Goal: Navigation & Orientation: Find specific page/section

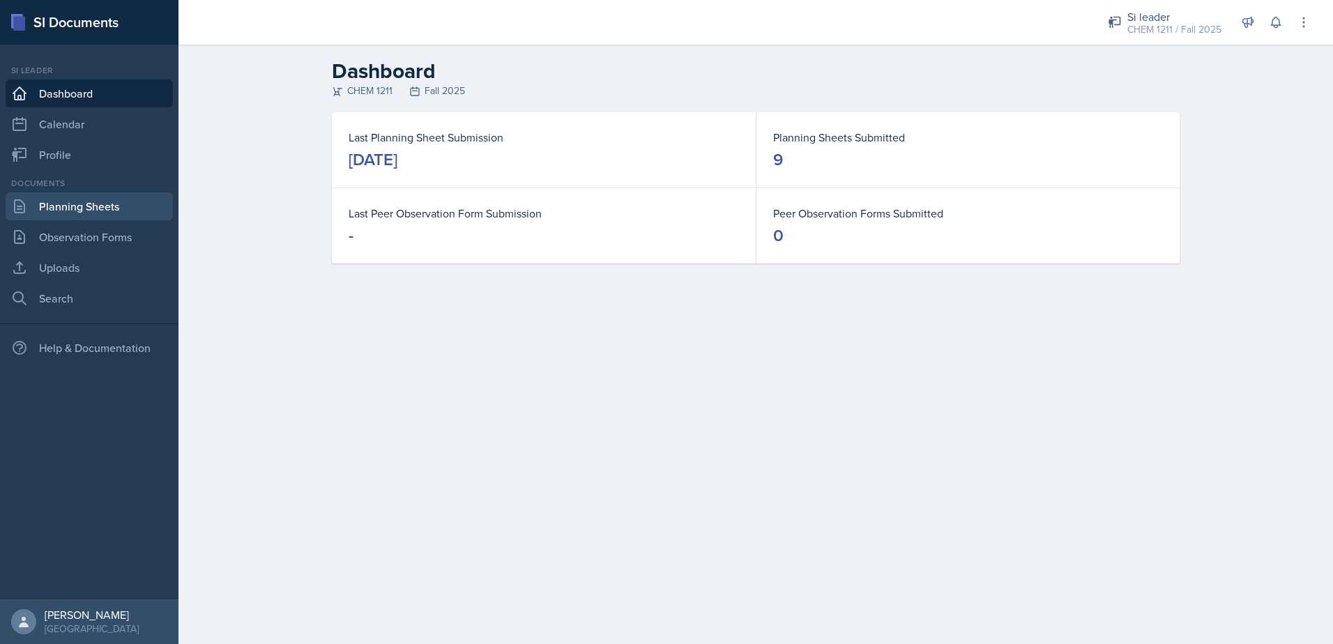
click at [126, 209] on link "Planning Sheets" at bounding box center [89, 206] width 167 height 28
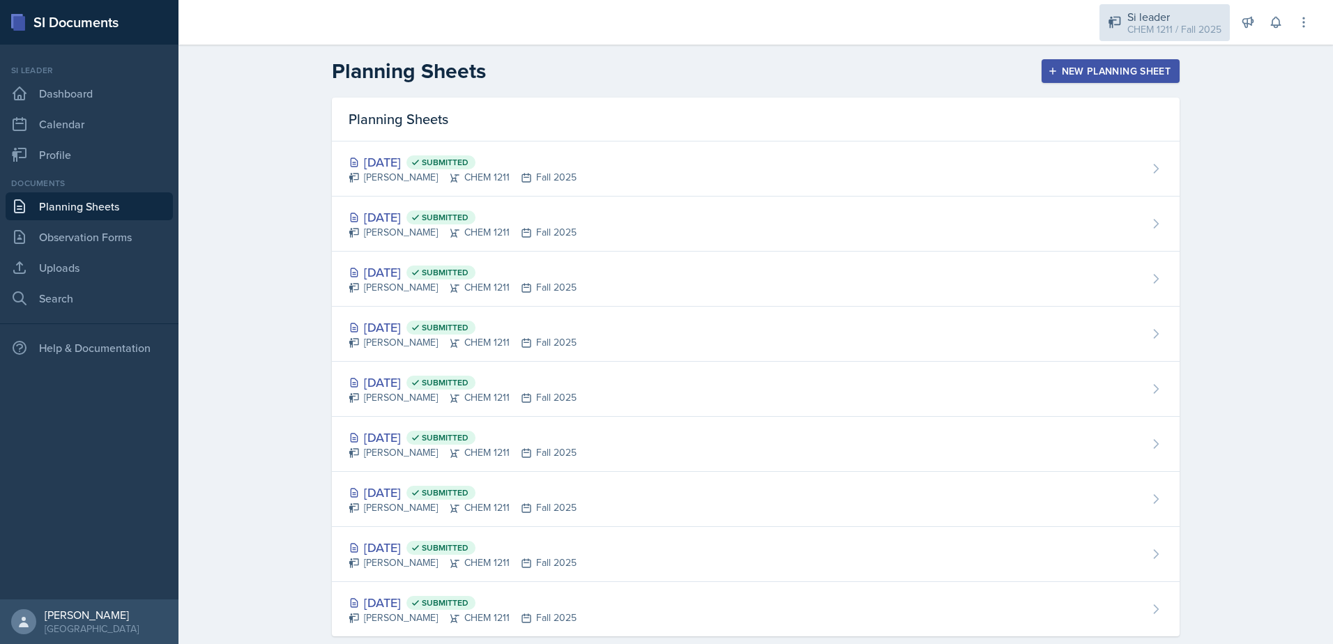
click at [1128, 13] on div "Si leader" at bounding box center [1174, 16] width 94 height 17
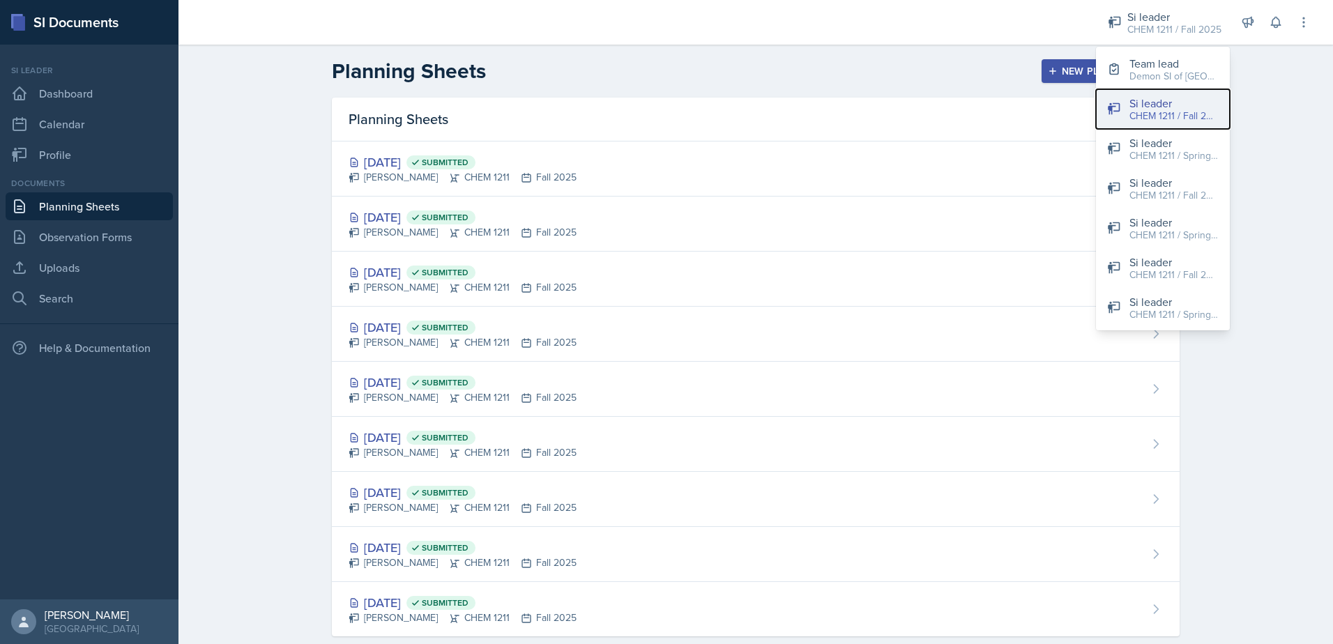
click at [1122, 119] on button "Si leader CHEM 1211 / Fall 2025" at bounding box center [1163, 109] width 134 height 40
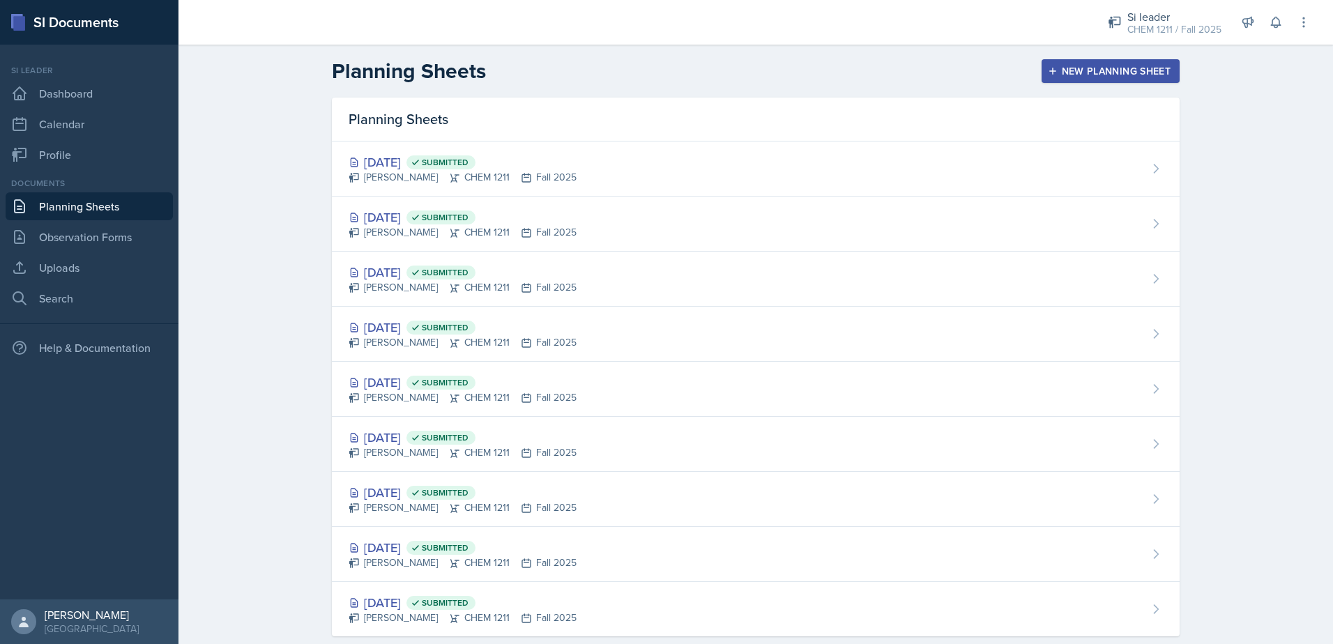
click at [77, 211] on link "Planning Sheets" at bounding box center [89, 206] width 167 height 28
click at [1136, 16] on div "Si leader" at bounding box center [1174, 16] width 94 height 17
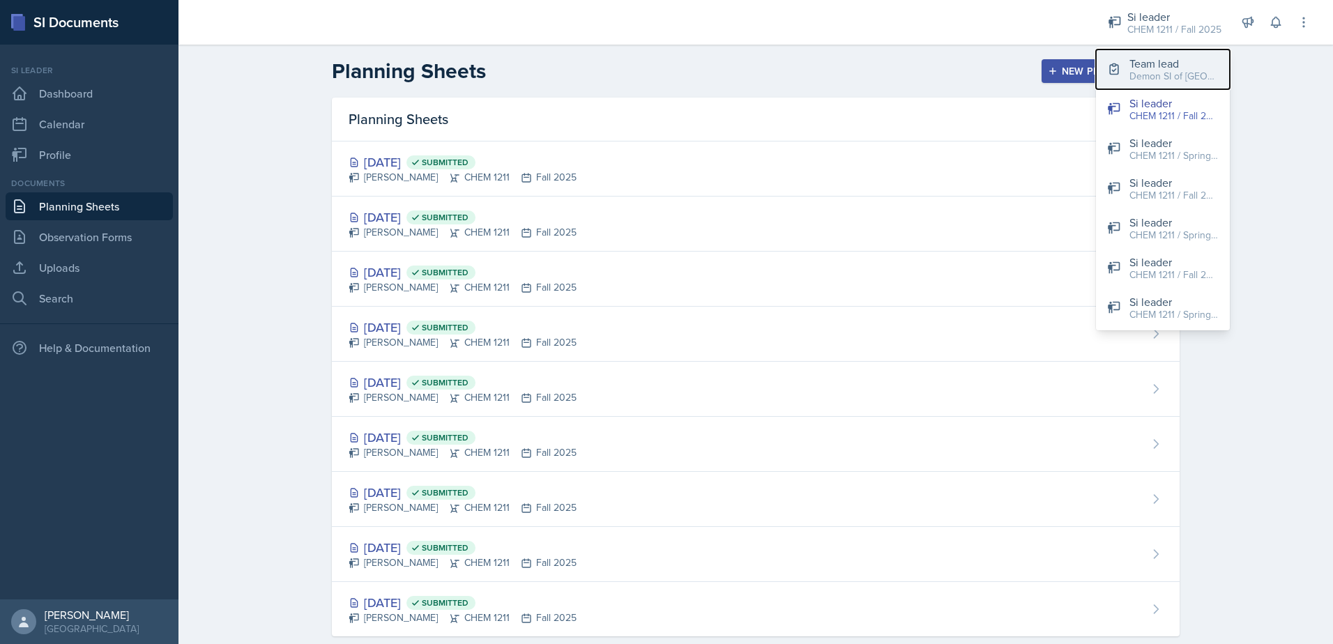
click at [1133, 59] on div "Team lead" at bounding box center [1173, 63] width 89 height 17
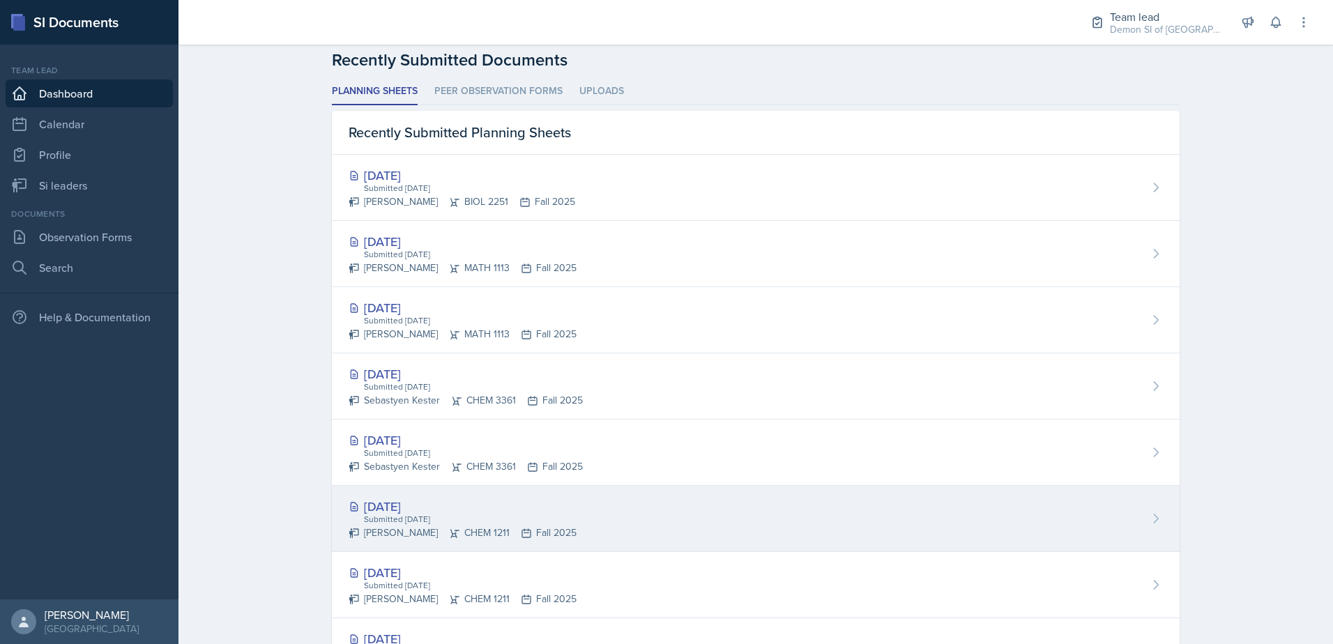
scroll to position [358, 0]
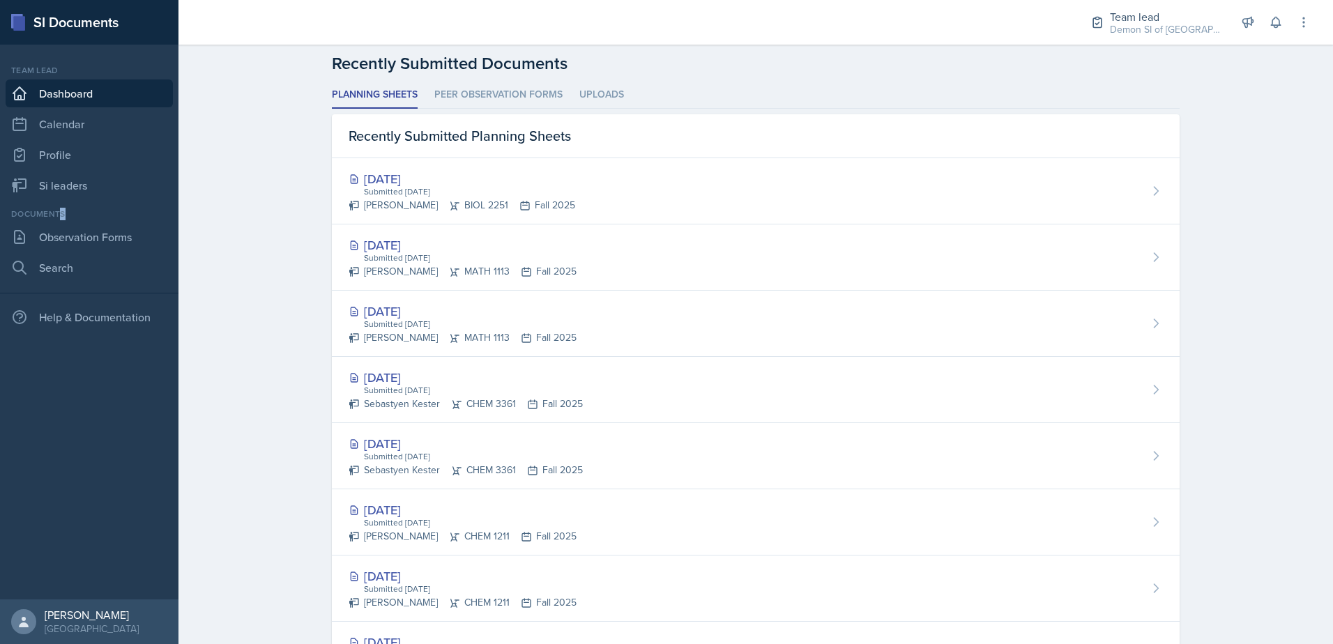
click at [64, 206] on nav "Team lead Dashboard Calendar Profile Si leaders Documents Observation Forms Sea…" at bounding box center [89, 322] width 178 height 555
drag, startPoint x: 64, startPoint y: 206, endPoint x: 66, endPoint y: 194, distance: 12.7
click at [66, 192] on link "Si leaders" at bounding box center [89, 185] width 167 height 28
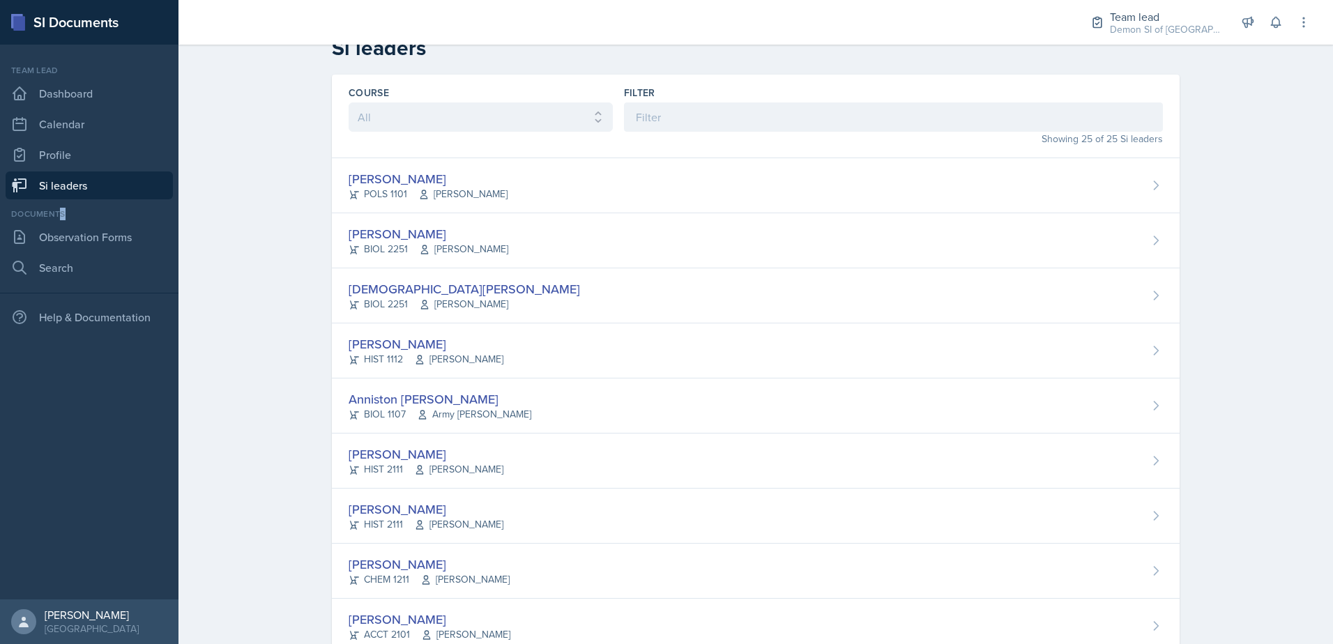
scroll to position [10, 0]
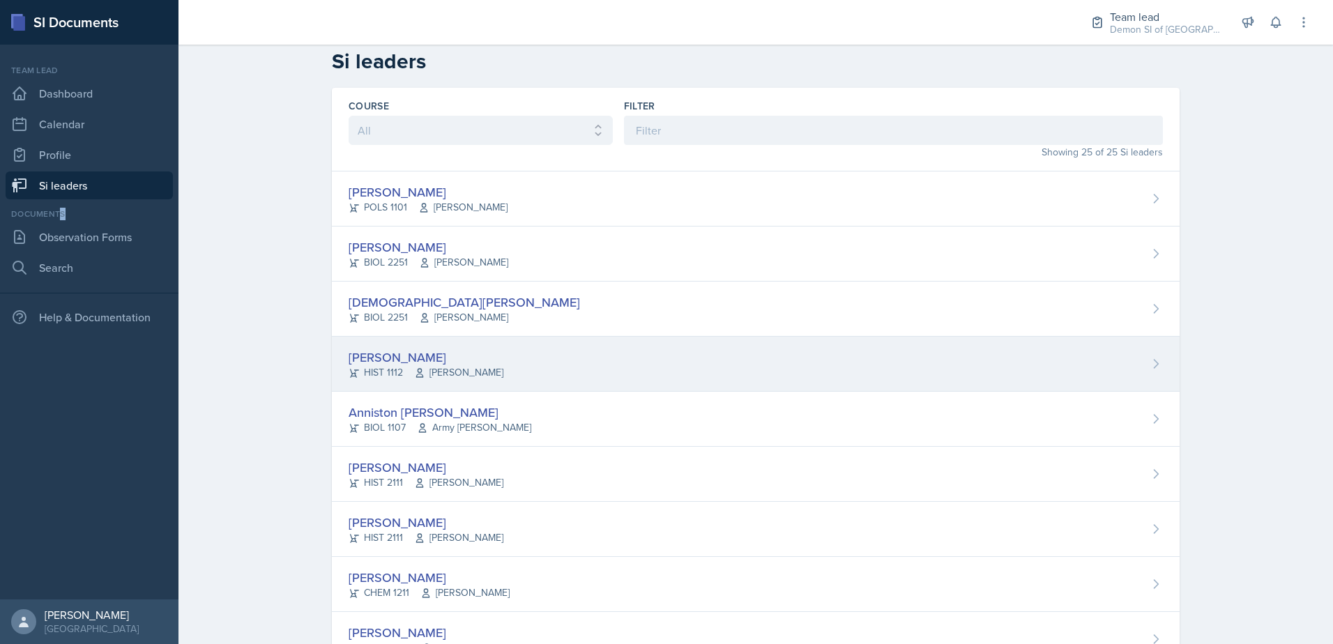
click at [459, 365] on span "[PERSON_NAME]" at bounding box center [458, 372] width 89 height 15
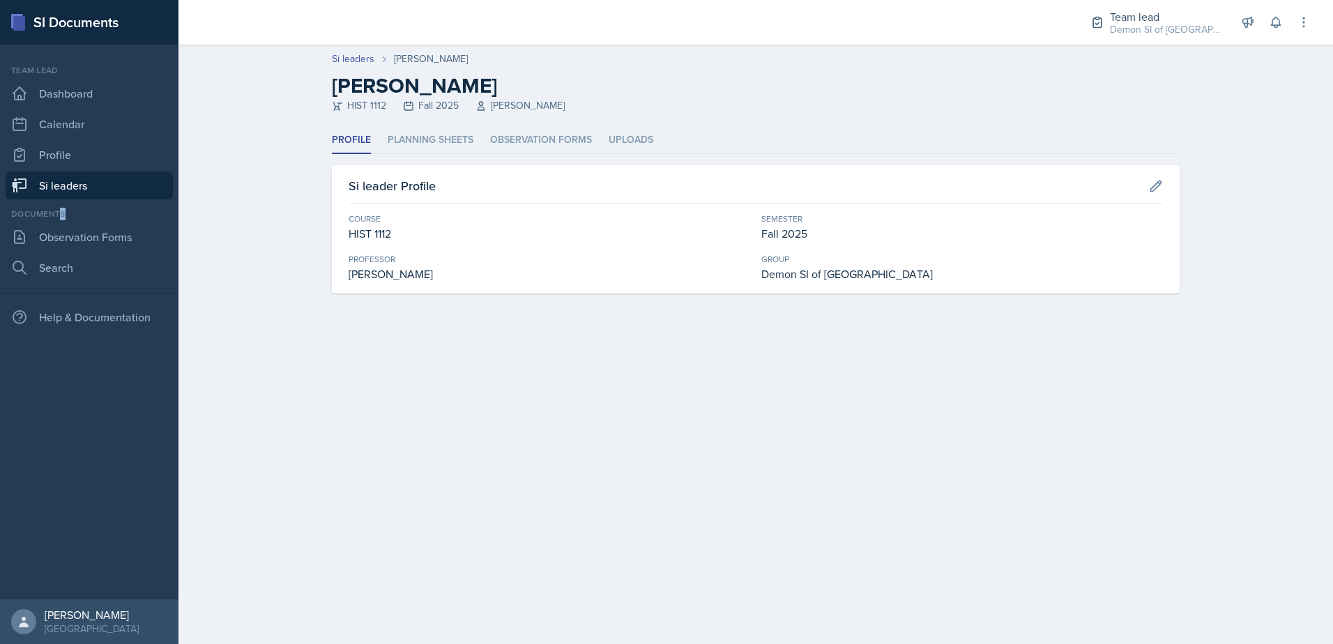
click at [124, 186] on link "Si leaders" at bounding box center [89, 185] width 167 height 28
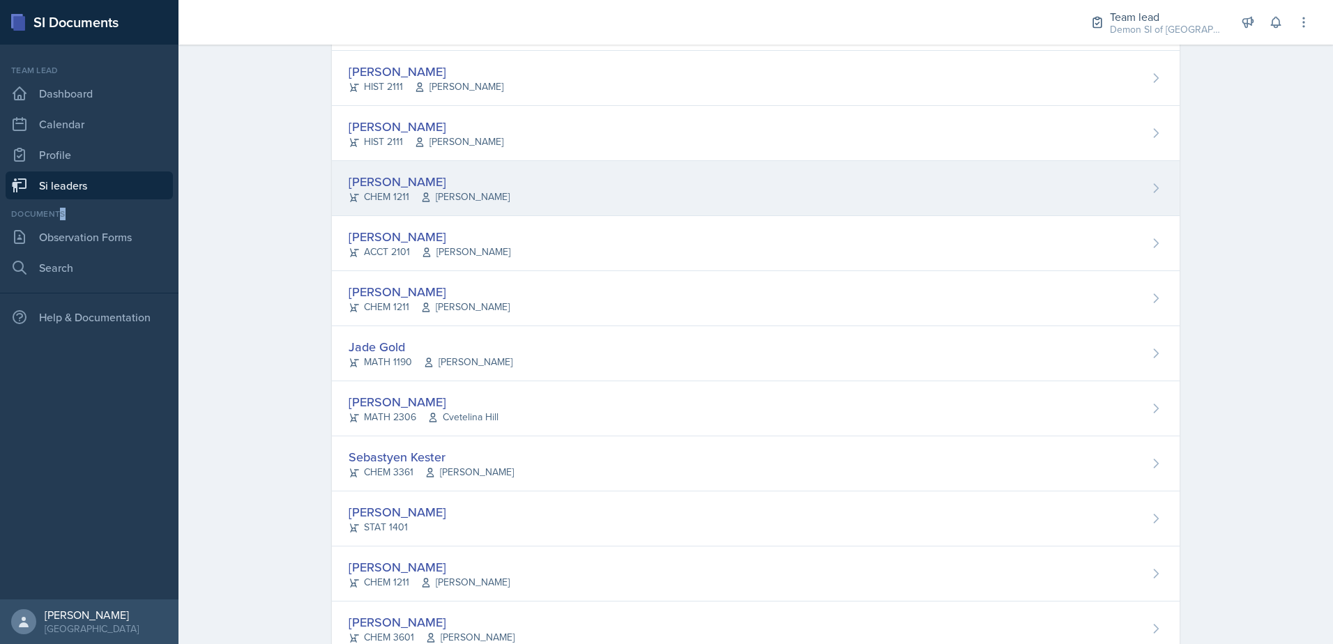
scroll to position [418, 0]
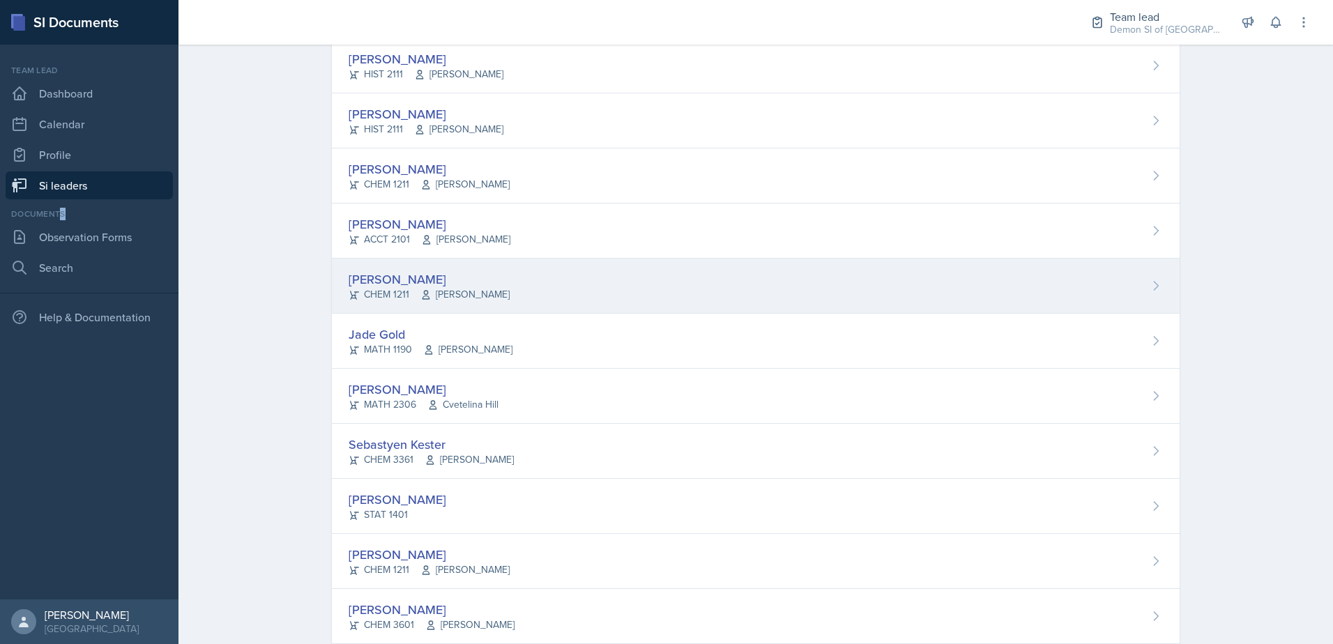
click at [392, 300] on div "CHEM 1211 [PERSON_NAME]" at bounding box center [428, 294] width 161 height 15
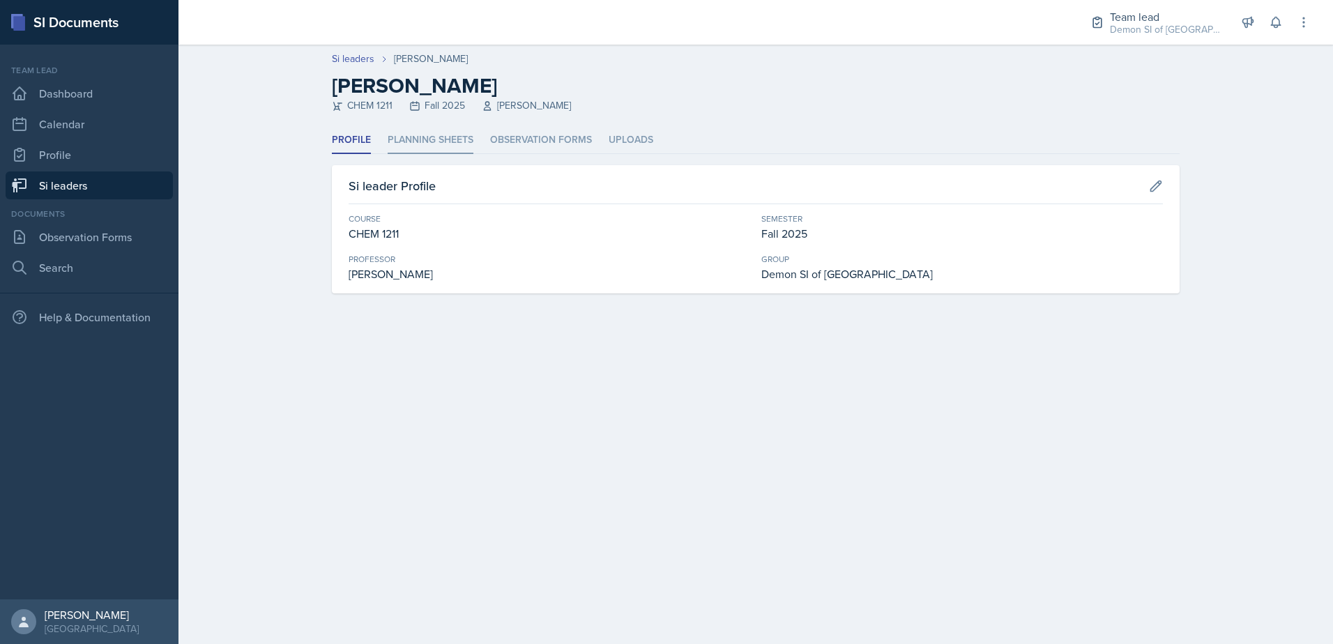
click at [416, 136] on li "Planning Sheets" at bounding box center [431, 140] width 86 height 27
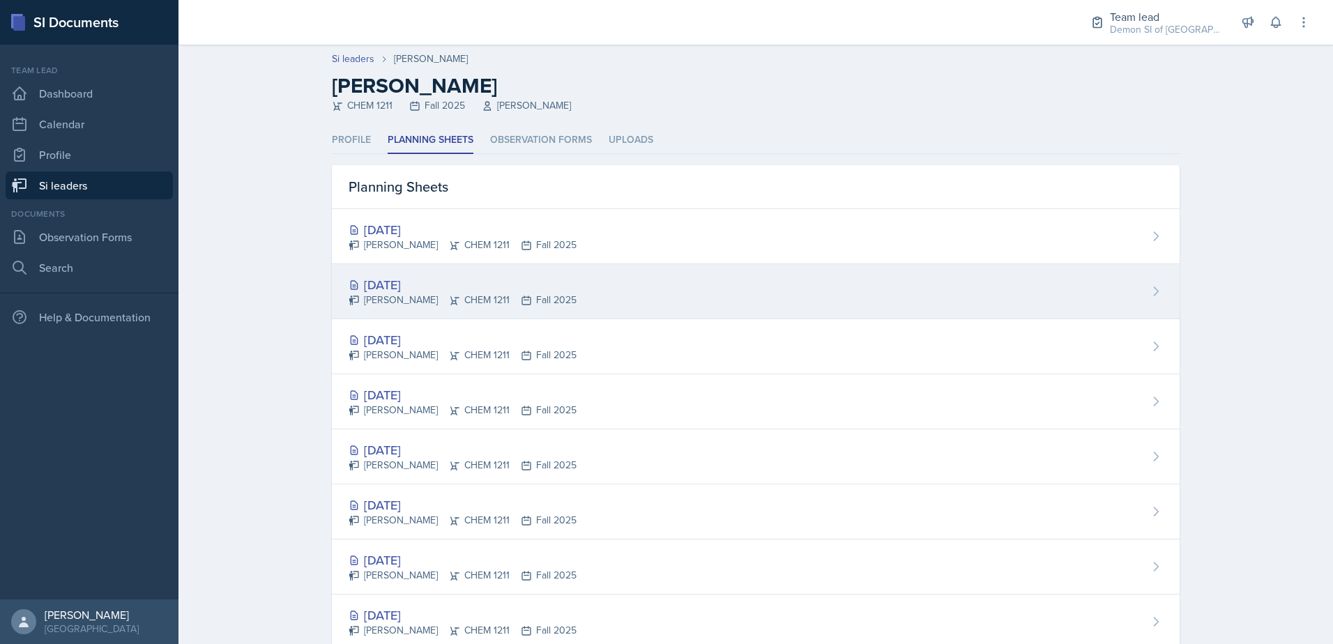
click at [374, 296] on div "[PERSON_NAME] CHEM 1211 Fall 2025" at bounding box center [462, 300] width 228 height 15
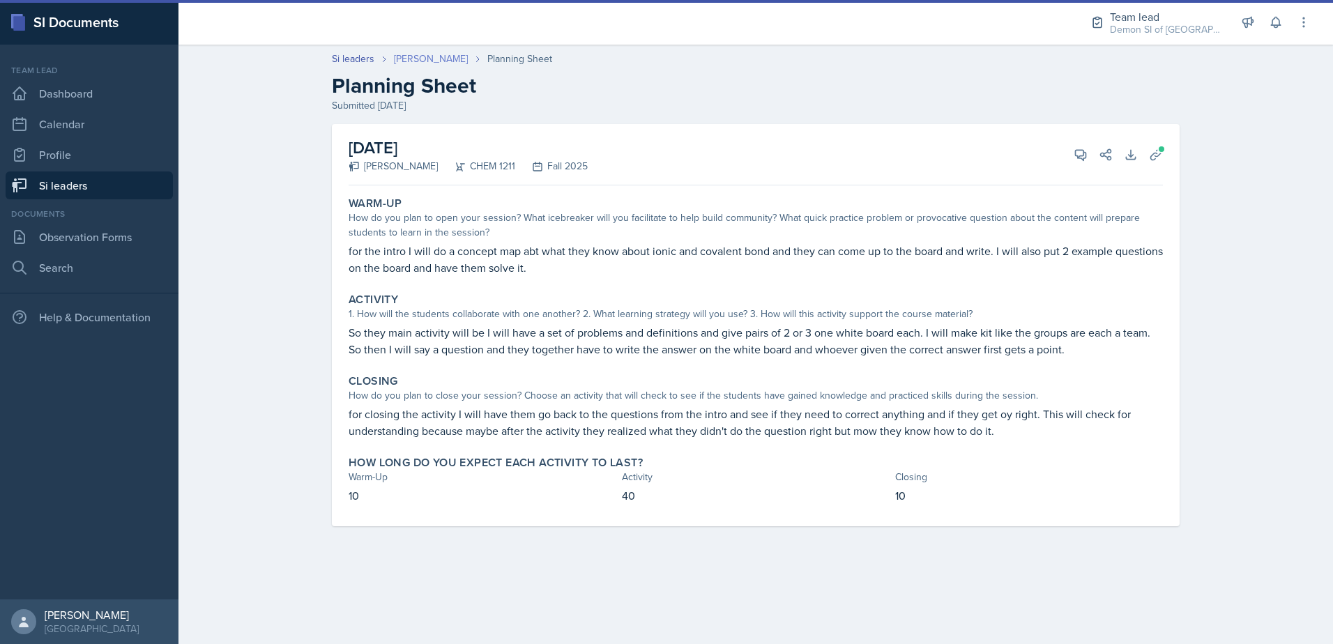
click at [412, 52] on link "[PERSON_NAME]" at bounding box center [431, 59] width 74 height 15
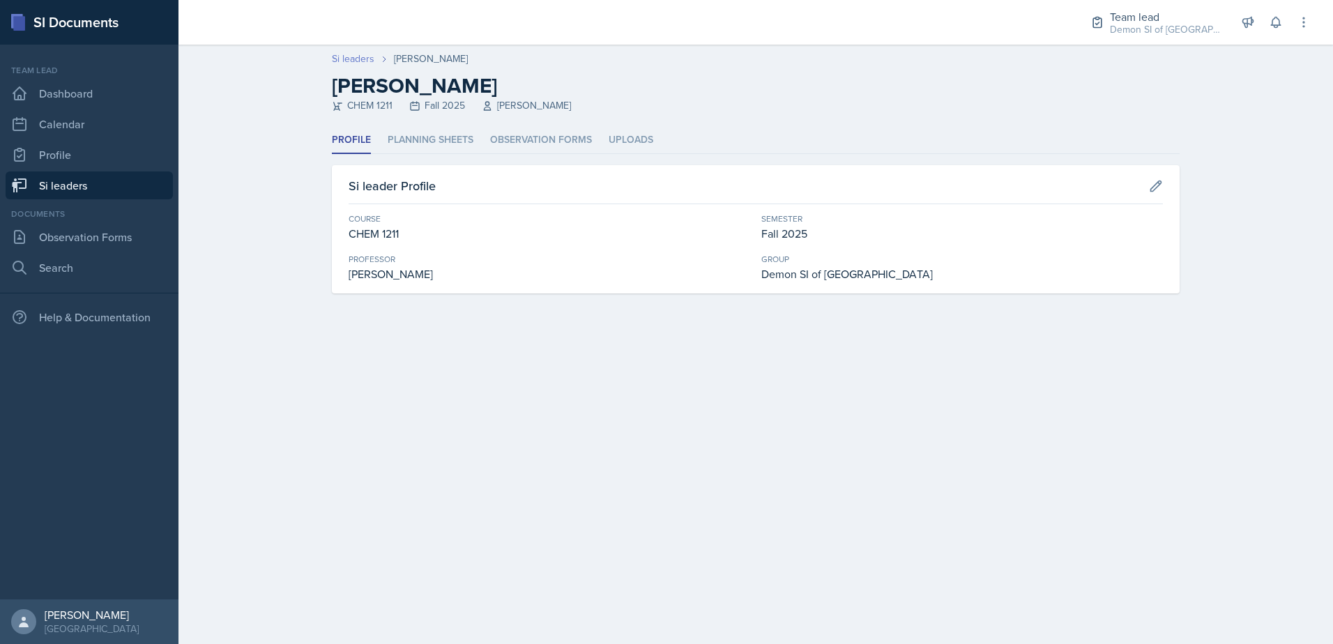
click at [345, 61] on link "Si leaders" at bounding box center [353, 59] width 43 height 15
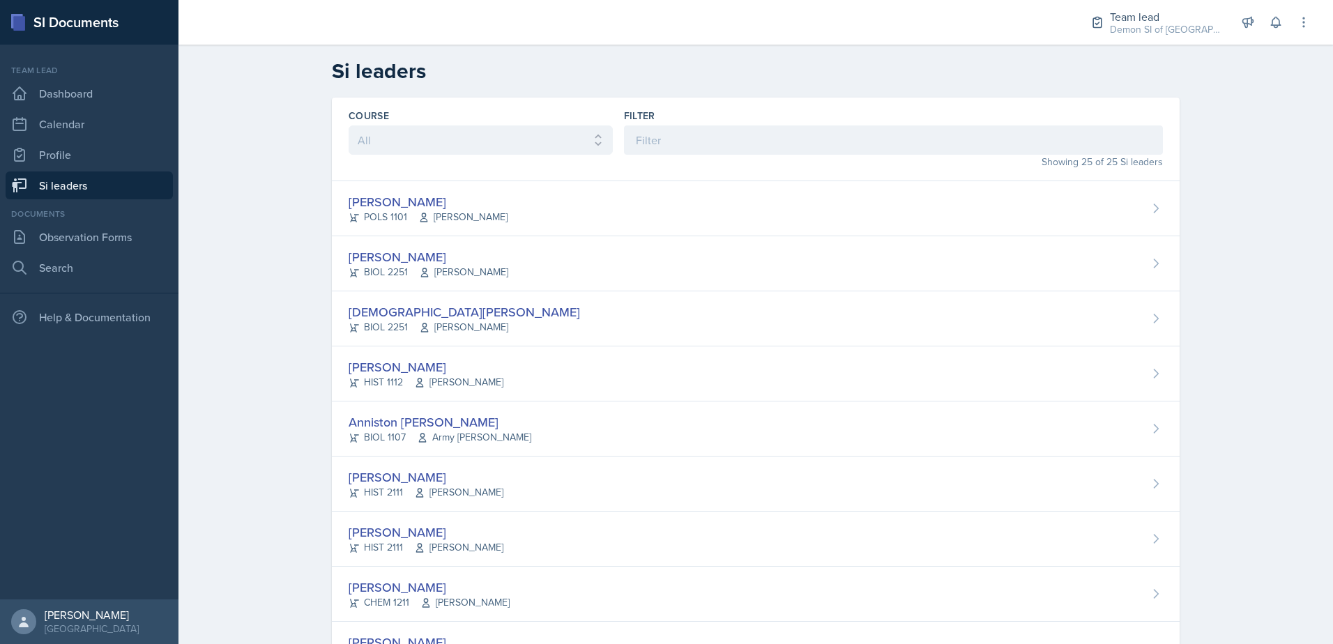
click at [72, 186] on link "Si leaders" at bounding box center [89, 185] width 167 height 28
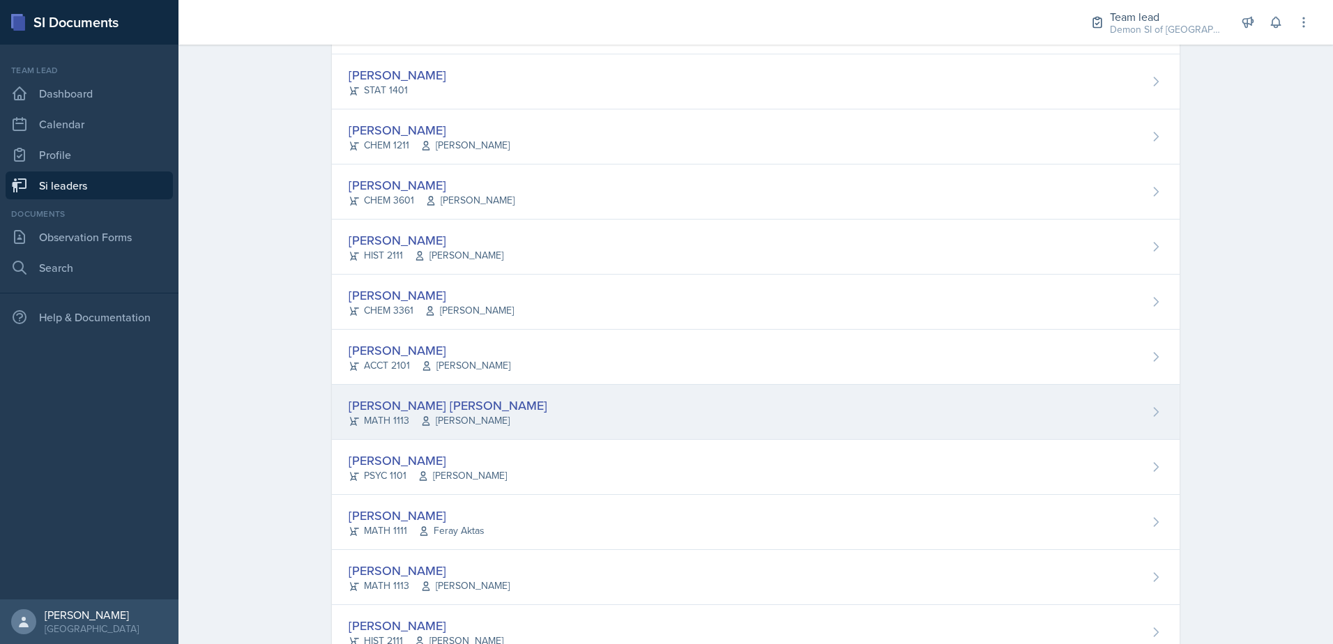
scroll to position [946, 0]
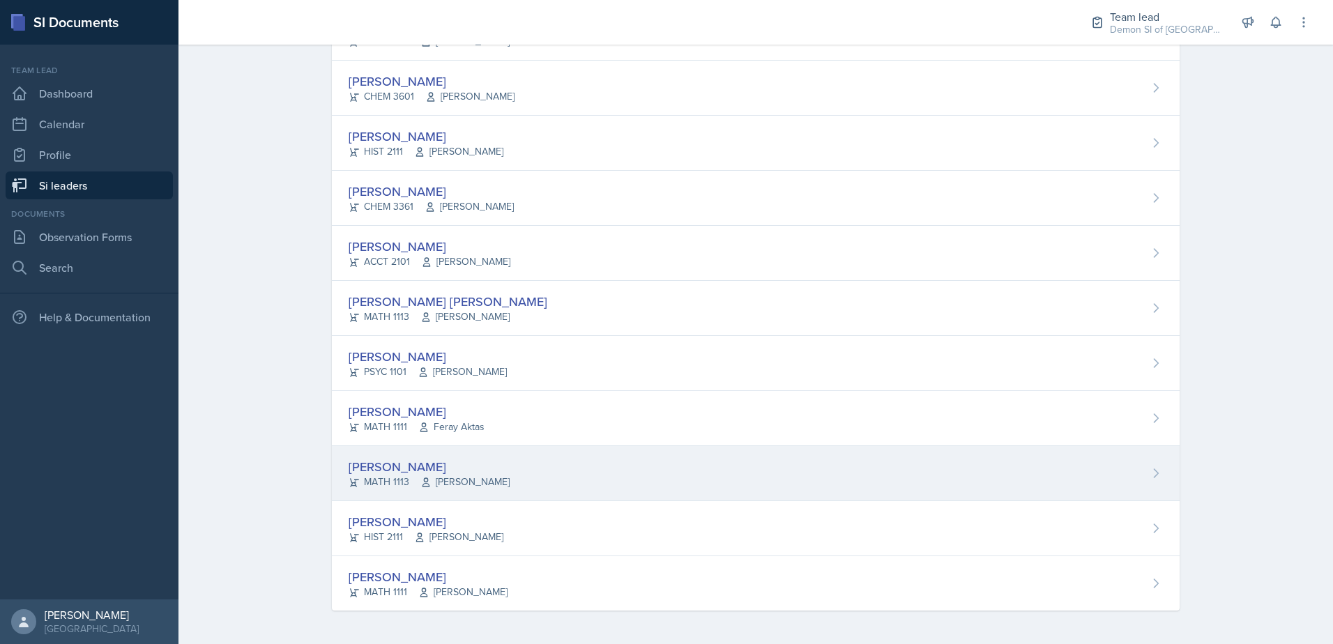
click at [435, 466] on div "[PERSON_NAME]" at bounding box center [428, 466] width 161 height 19
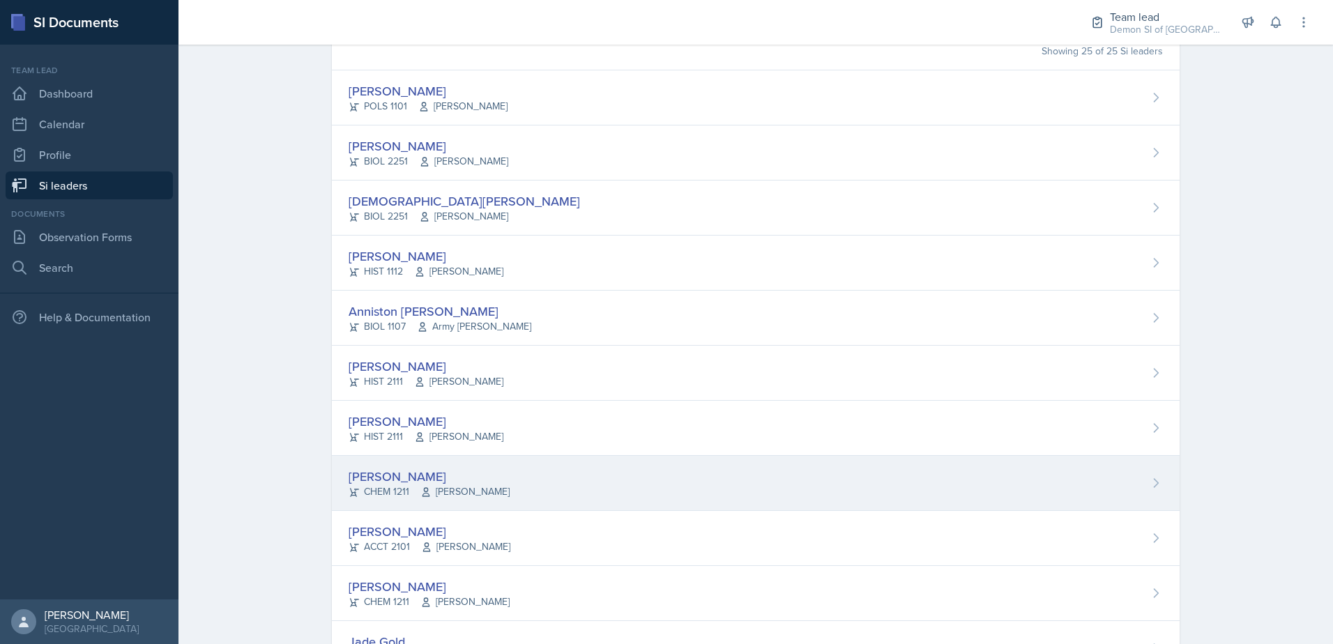
scroll to position [110, 0]
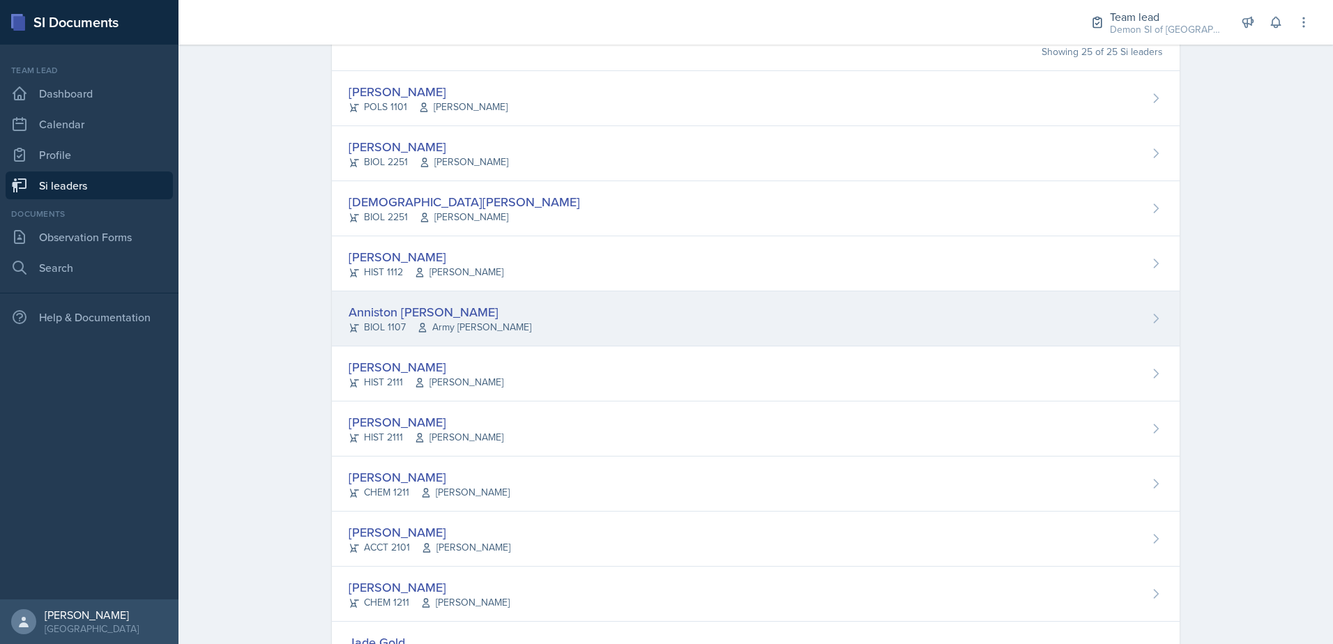
click at [438, 316] on div "Anniston [PERSON_NAME]" at bounding box center [439, 311] width 183 height 19
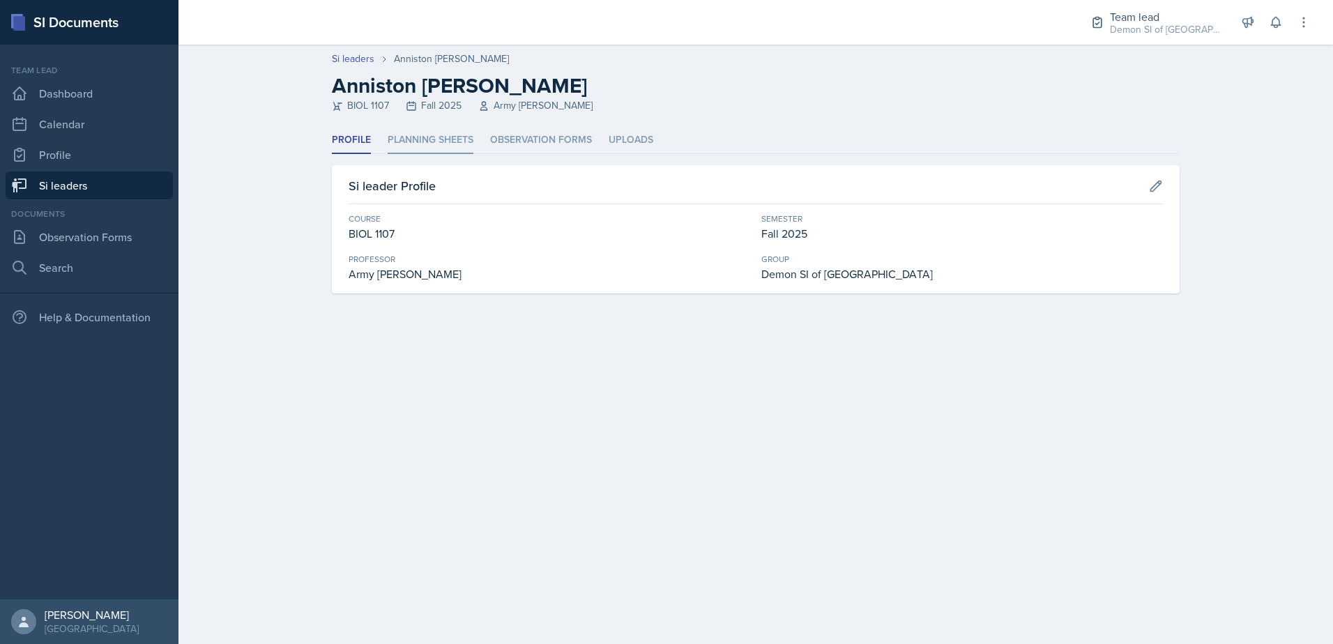
click at [448, 138] on li "Planning Sheets" at bounding box center [431, 140] width 86 height 27
